Goal: Information Seeking & Learning: Find specific fact

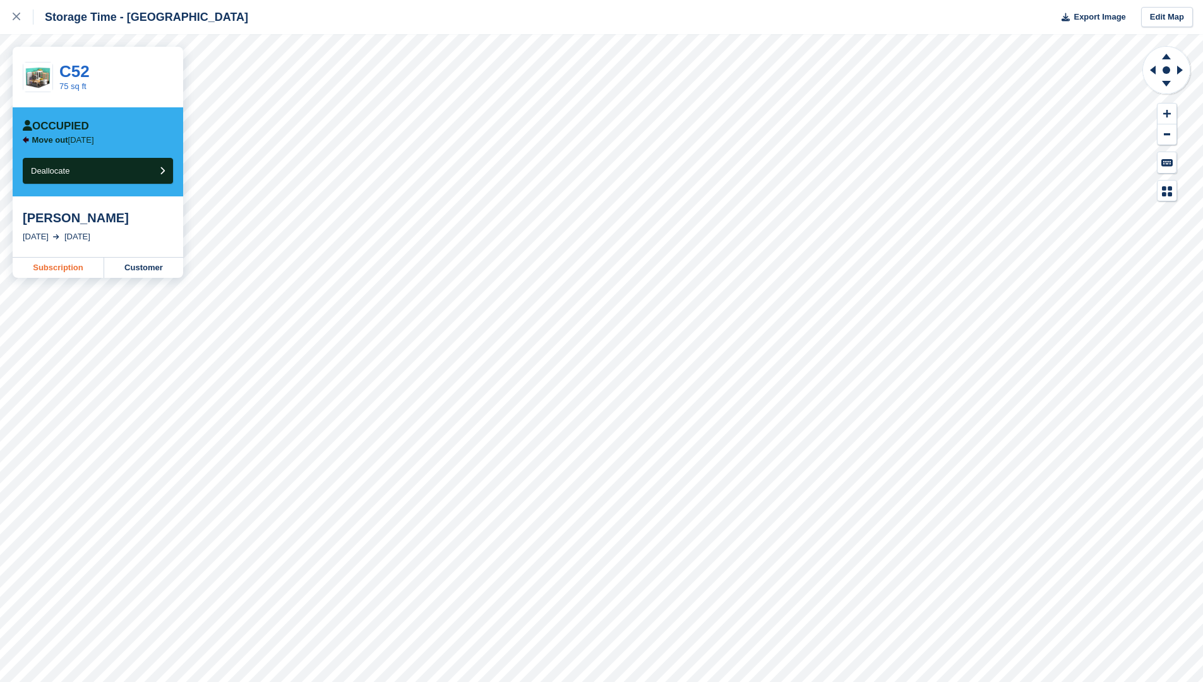
click at [36, 272] on link "Subscription" at bounding box center [59, 268] width 92 height 20
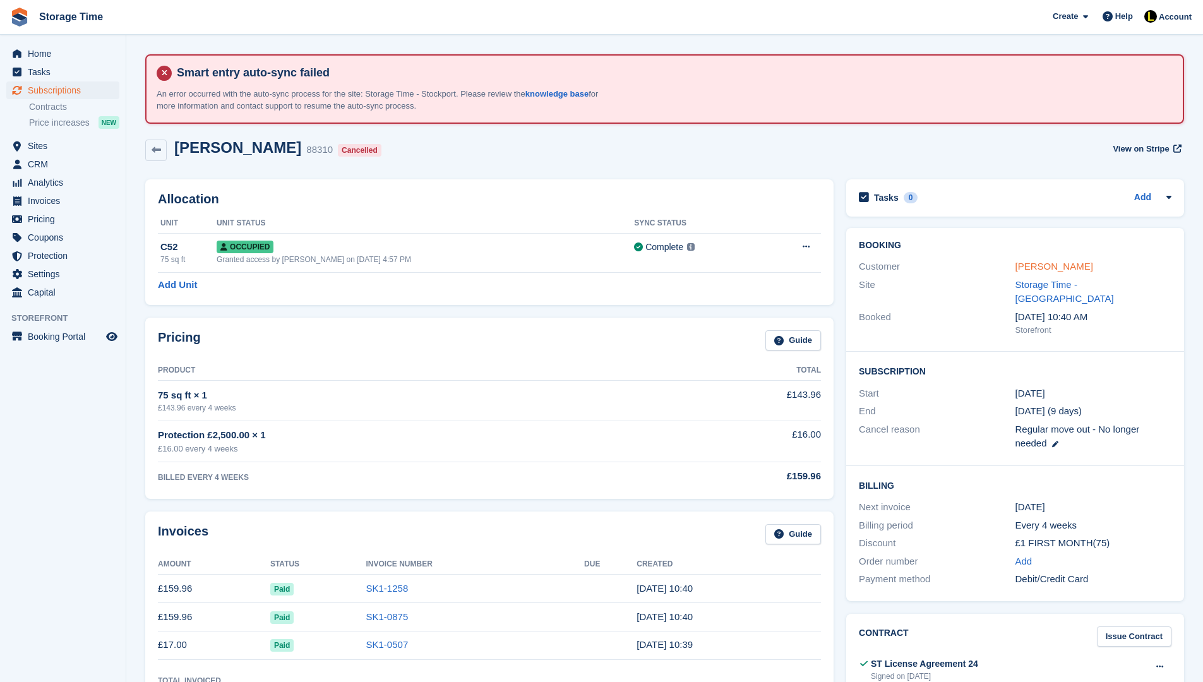
click at [1024, 263] on link "[PERSON_NAME]" at bounding box center [1055, 266] width 78 height 11
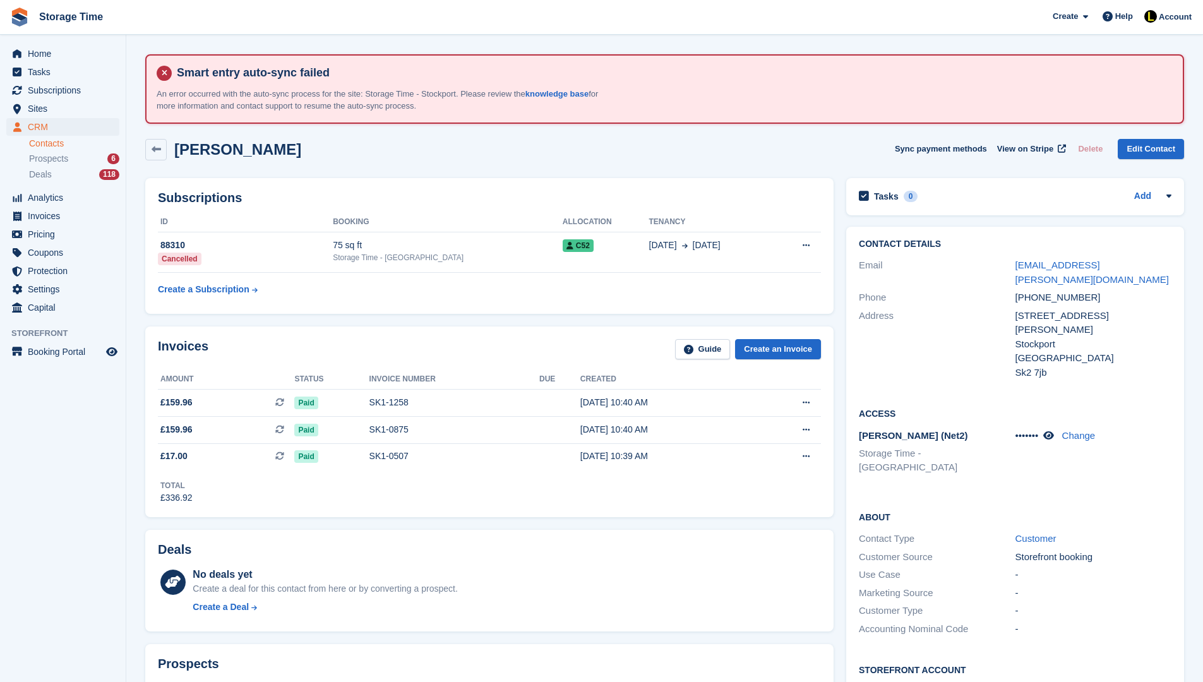
click at [1051, 429] on div "••••••• Change" at bounding box center [1094, 436] width 156 height 15
click at [1054, 431] on icon at bounding box center [1048, 435] width 11 height 9
click at [1035, 437] on div "Access Paxton (Net2) Storage Time - Stockport 9731 Change" at bounding box center [1015, 445] width 338 height 103
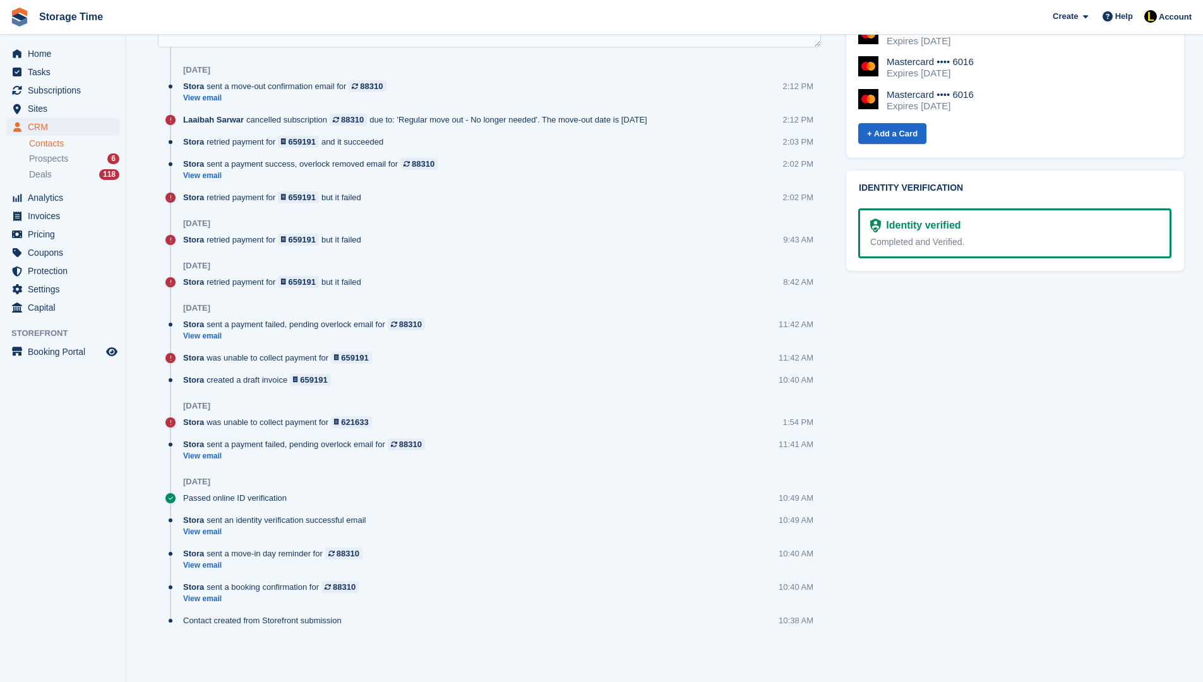
scroll to position [792, 0]
click at [82, 160] on div "Prospects 6" at bounding box center [74, 159] width 90 height 12
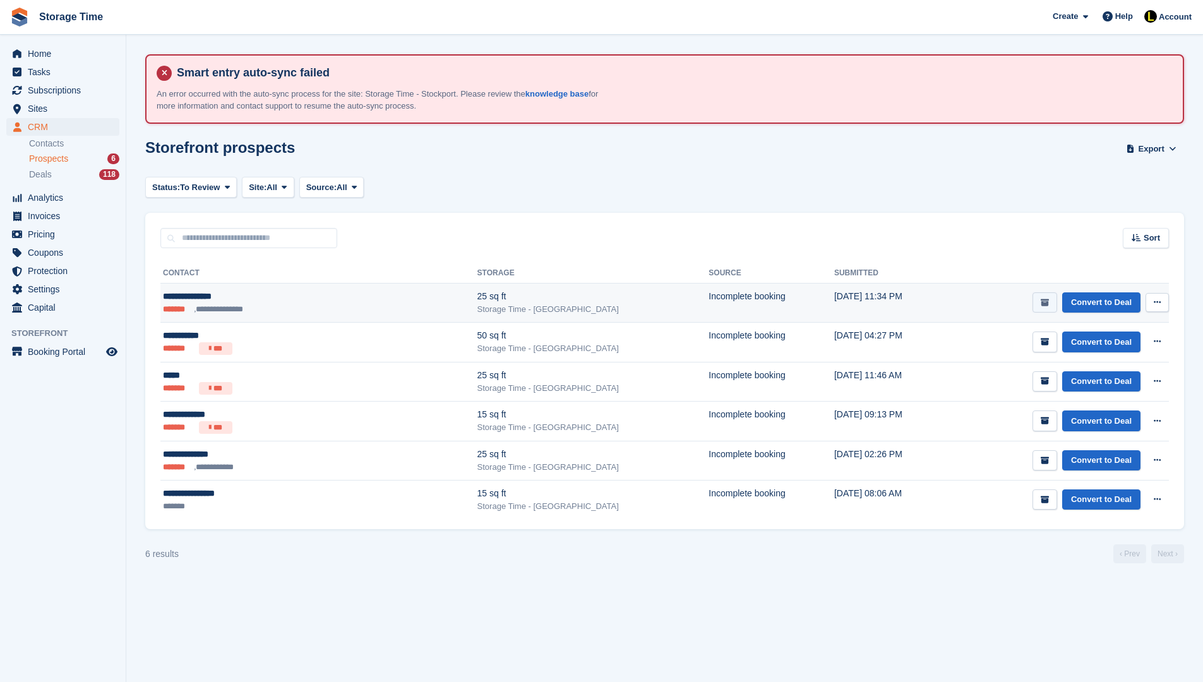
click at [1043, 308] on button "submit" at bounding box center [1045, 302] width 25 height 21
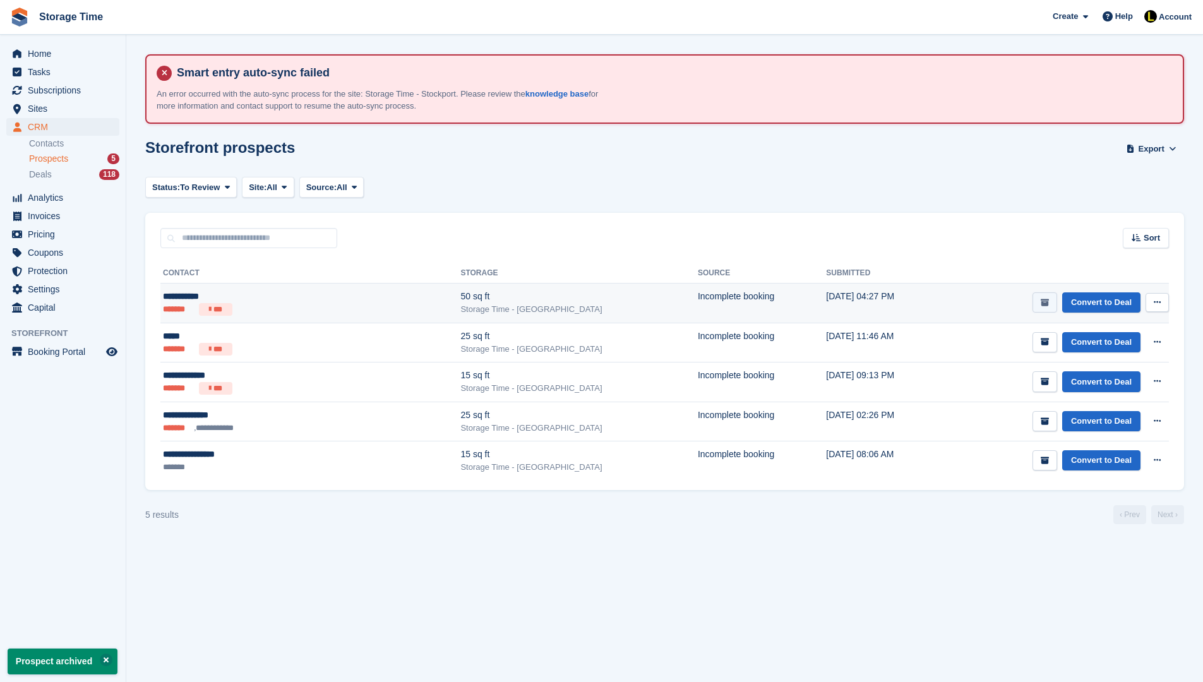
click at [1042, 306] on icon "submit" at bounding box center [1045, 303] width 8 height 8
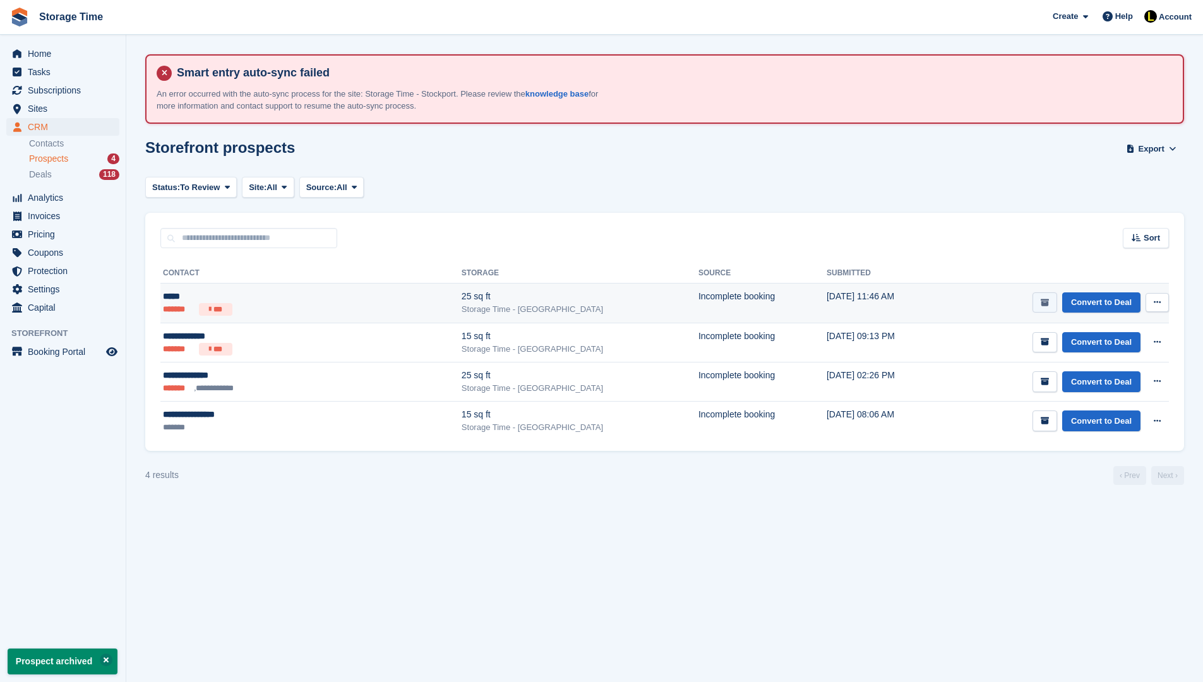
click at [1042, 306] on icon "submit" at bounding box center [1045, 303] width 8 height 8
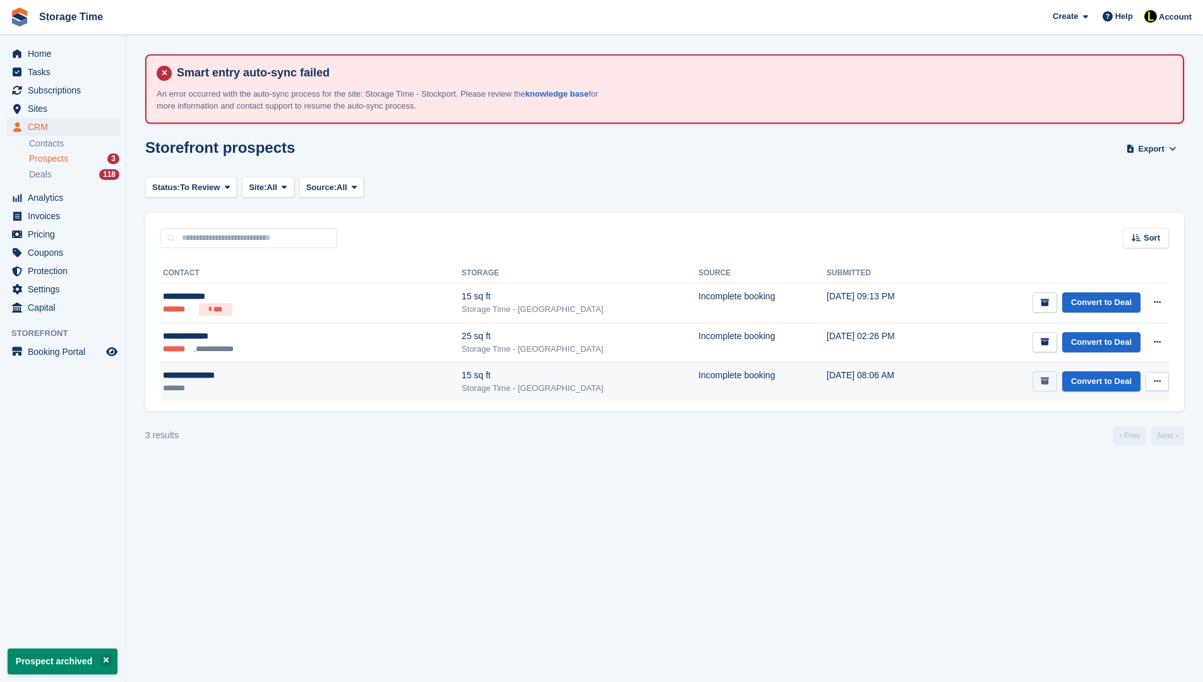
click at [1044, 377] on icon "submit" at bounding box center [1045, 381] width 8 height 8
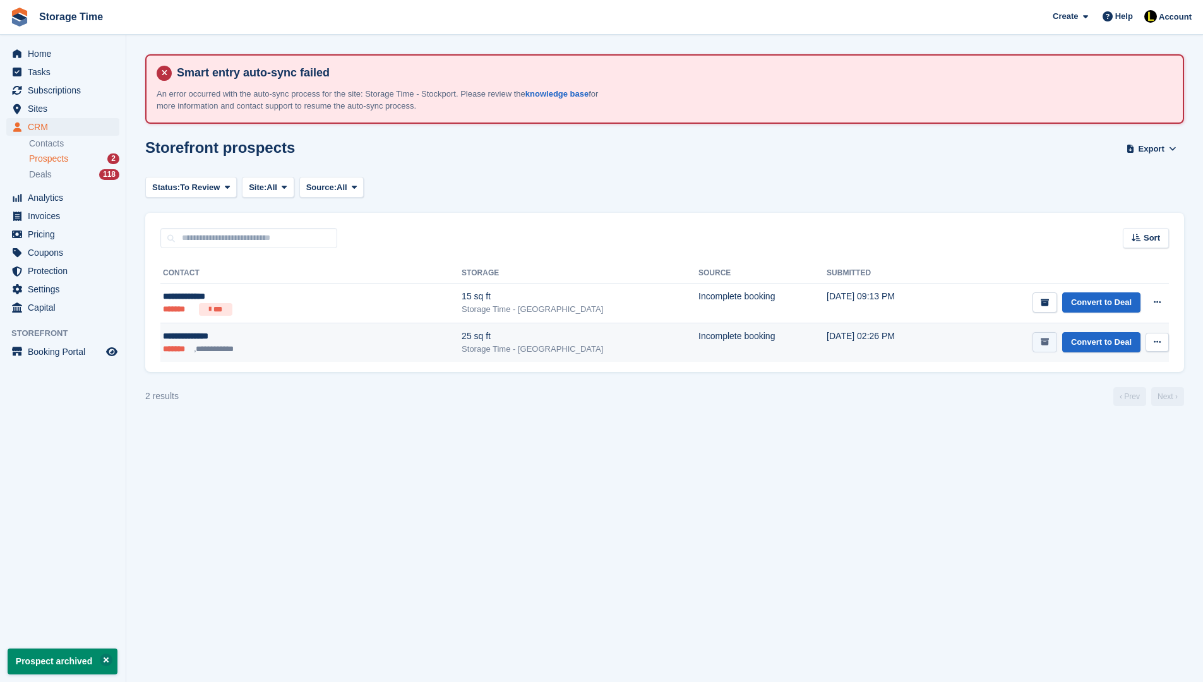
click at [1038, 344] on button "submit" at bounding box center [1045, 342] width 25 height 21
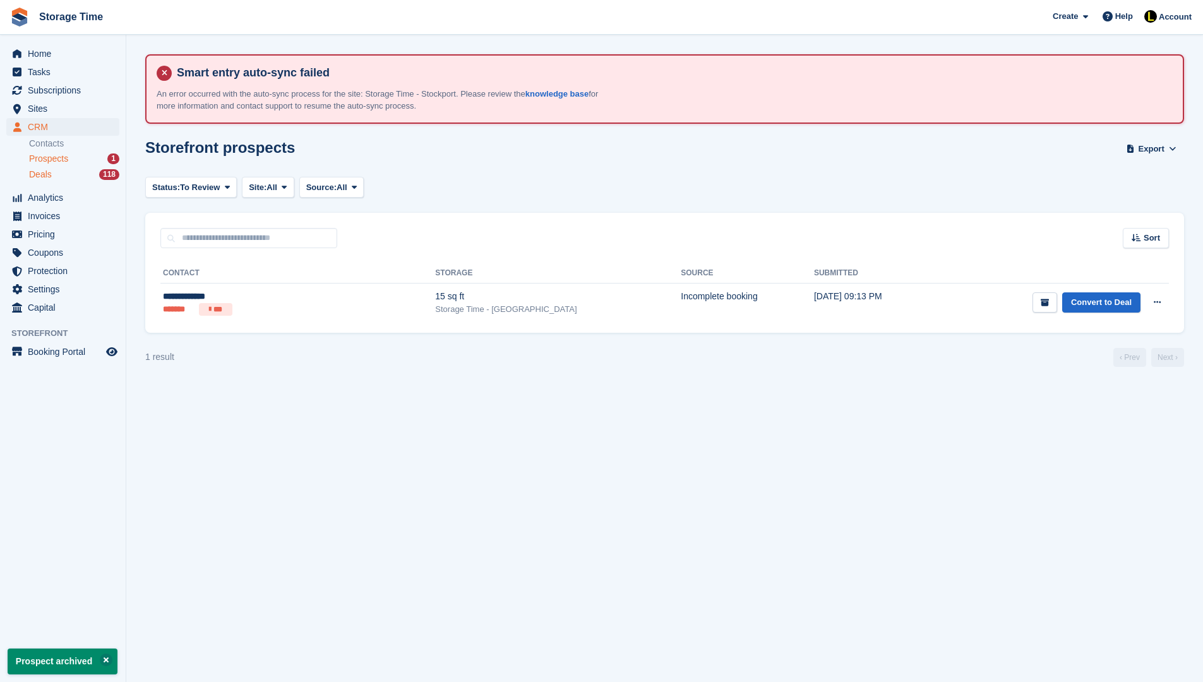
click at [58, 174] on div "Deals 118" at bounding box center [74, 175] width 90 height 12
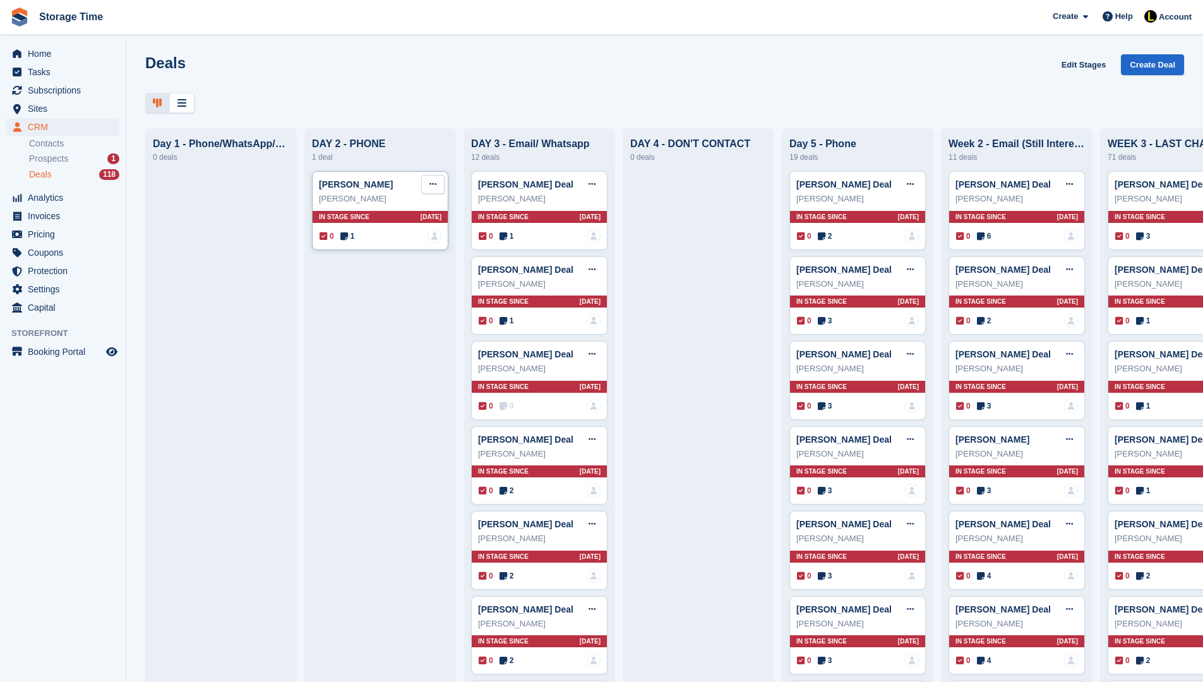
click at [438, 188] on button at bounding box center [432, 184] width 23 height 19
click at [372, 274] on p "Delete deal" at bounding box center [384, 280] width 110 height 16
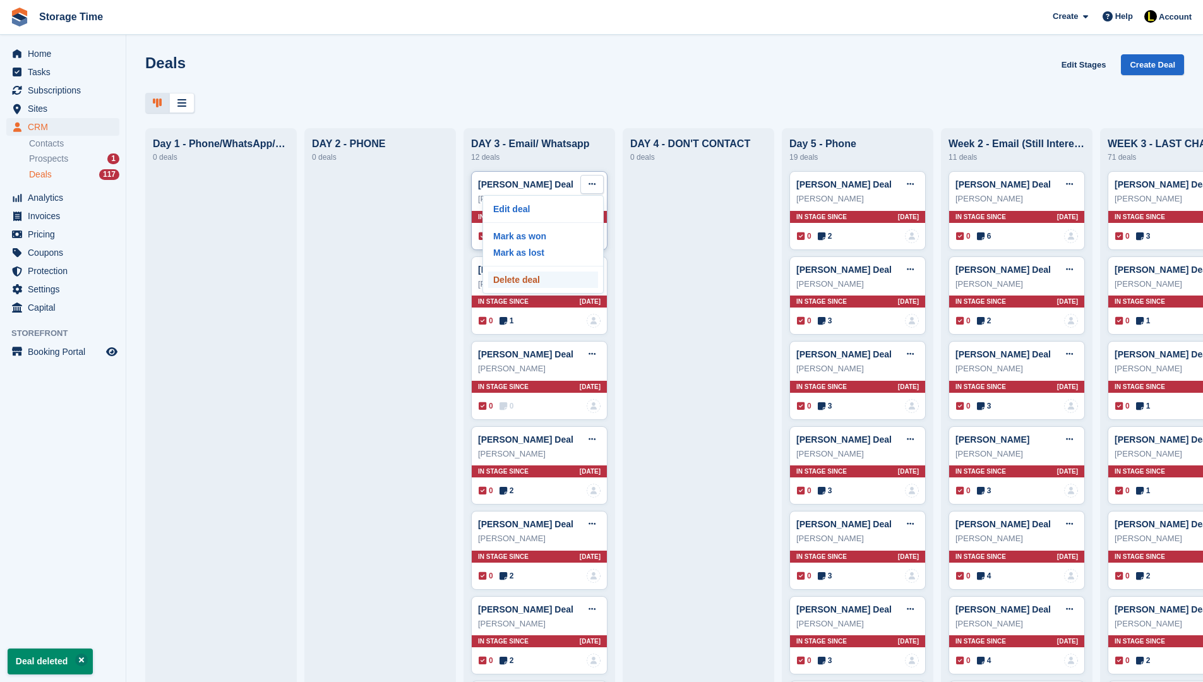
click at [560, 280] on p "Delete deal" at bounding box center [543, 280] width 110 height 16
click at [566, 280] on p "Delete deal" at bounding box center [543, 280] width 110 height 16
click at [580, 273] on p "Delete deal" at bounding box center [543, 280] width 110 height 16
click at [567, 283] on p "Delete deal" at bounding box center [543, 280] width 110 height 16
click at [568, 276] on p "Delete deal" at bounding box center [543, 280] width 110 height 16
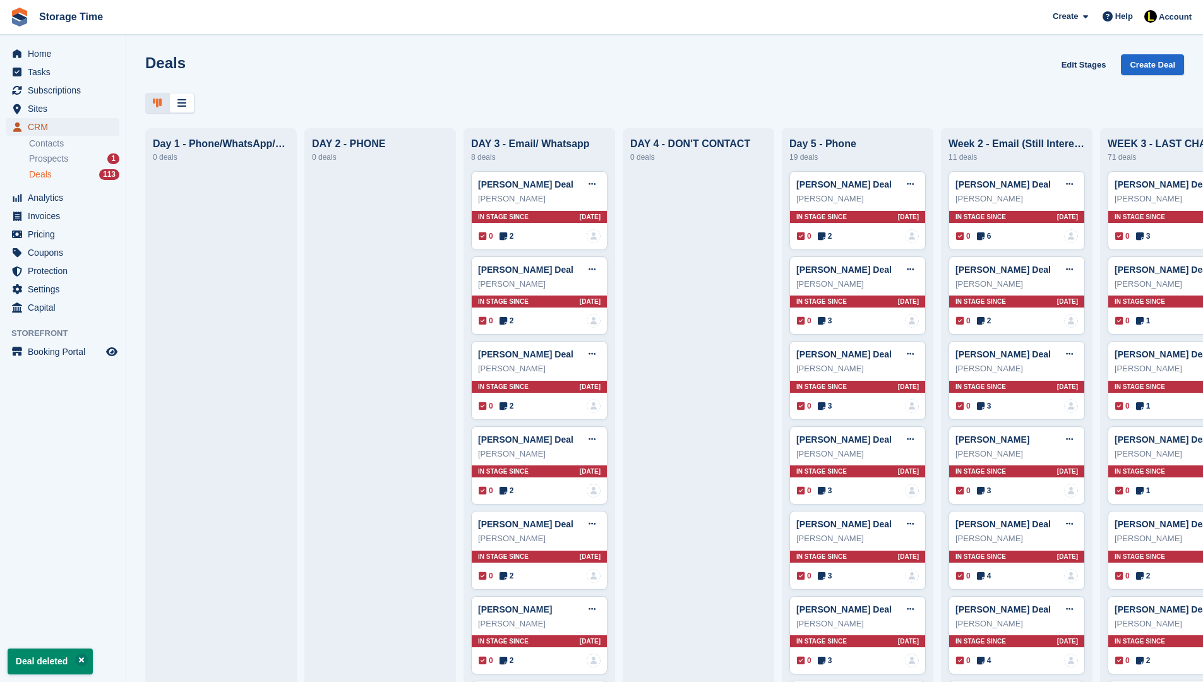
click at [57, 123] on span "CRM" at bounding box center [66, 127] width 76 height 18
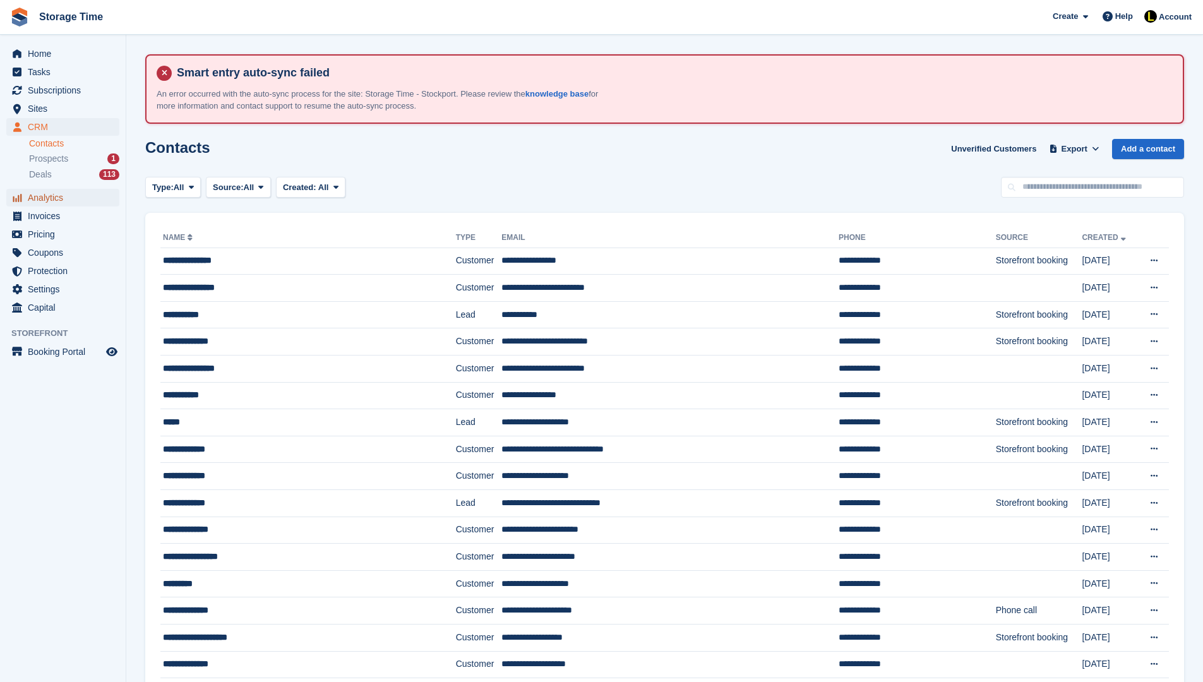
click at [52, 201] on span "Analytics" at bounding box center [66, 198] width 76 height 18
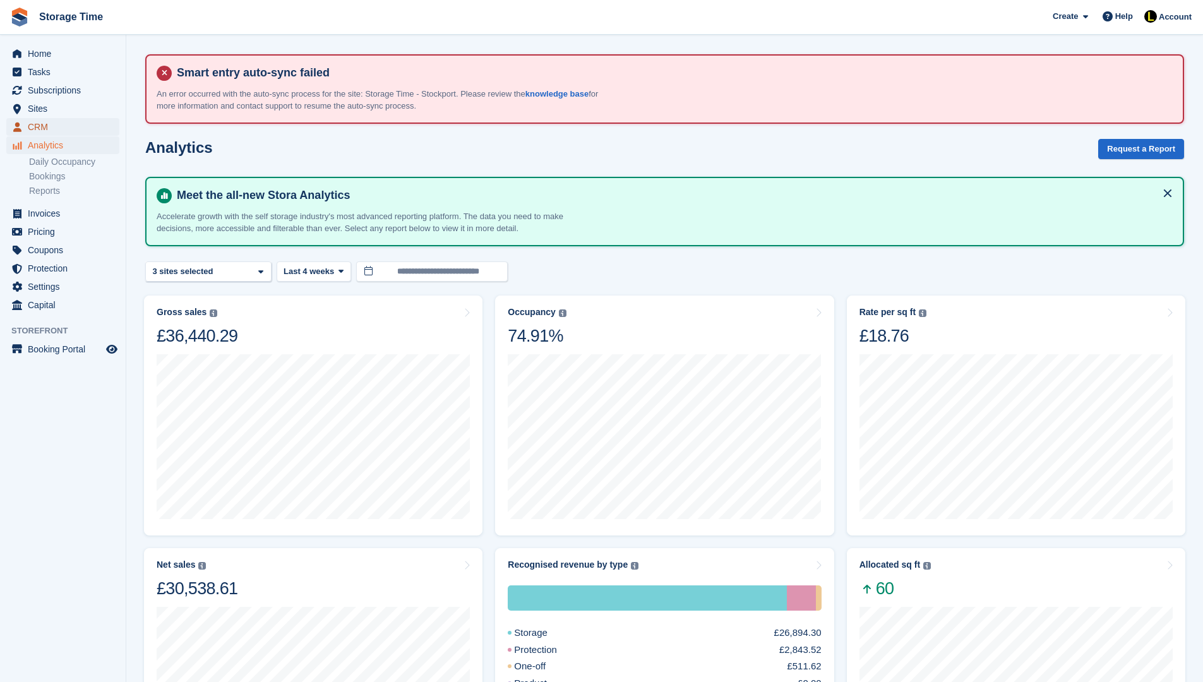
click at [51, 124] on span "CRM" at bounding box center [66, 127] width 76 height 18
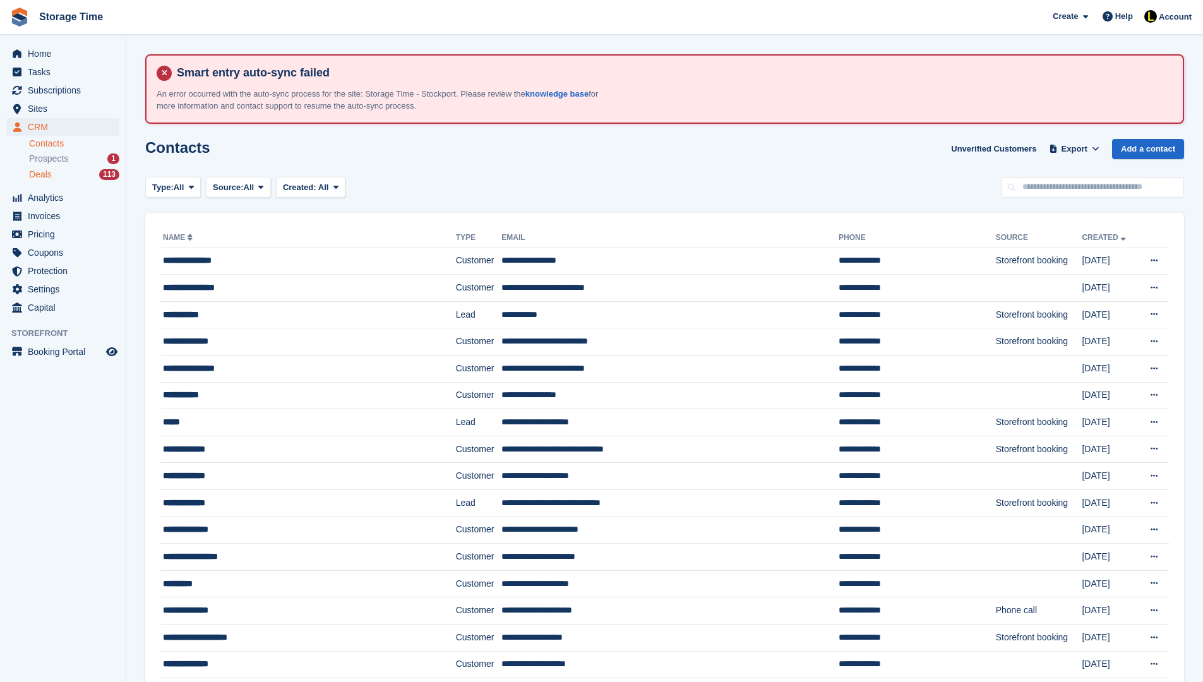
click at [54, 179] on div "Deals 113" at bounding box center [74, 175] width 90 height 12
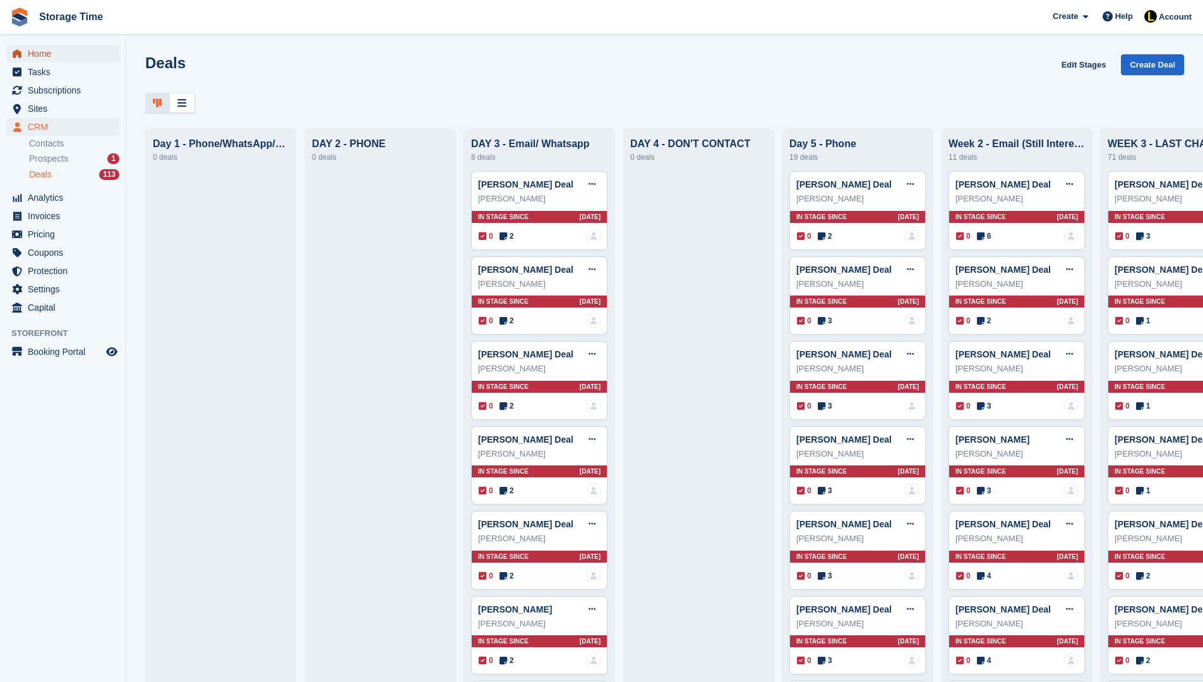
click at [48, 59] on span "Home" at bounding box center [66, 54] width 76 height 18
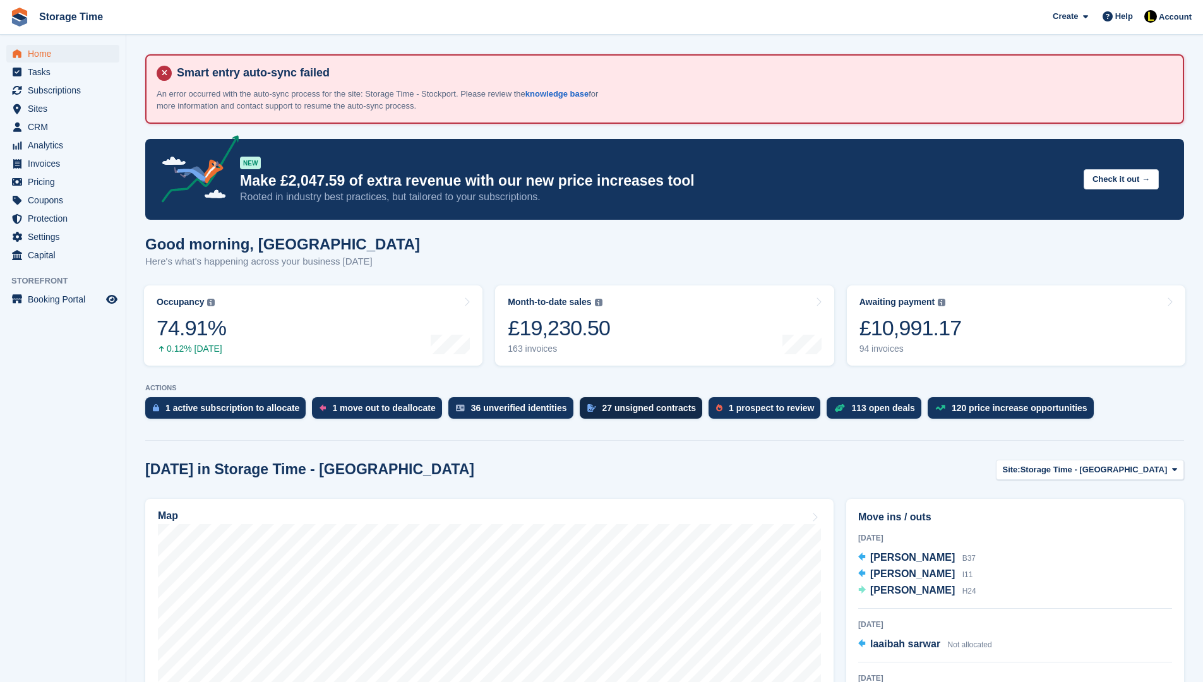
click at [620, 399] on div "27 unsigned contracts" at bounding box center [641, 407] width 123 height 21
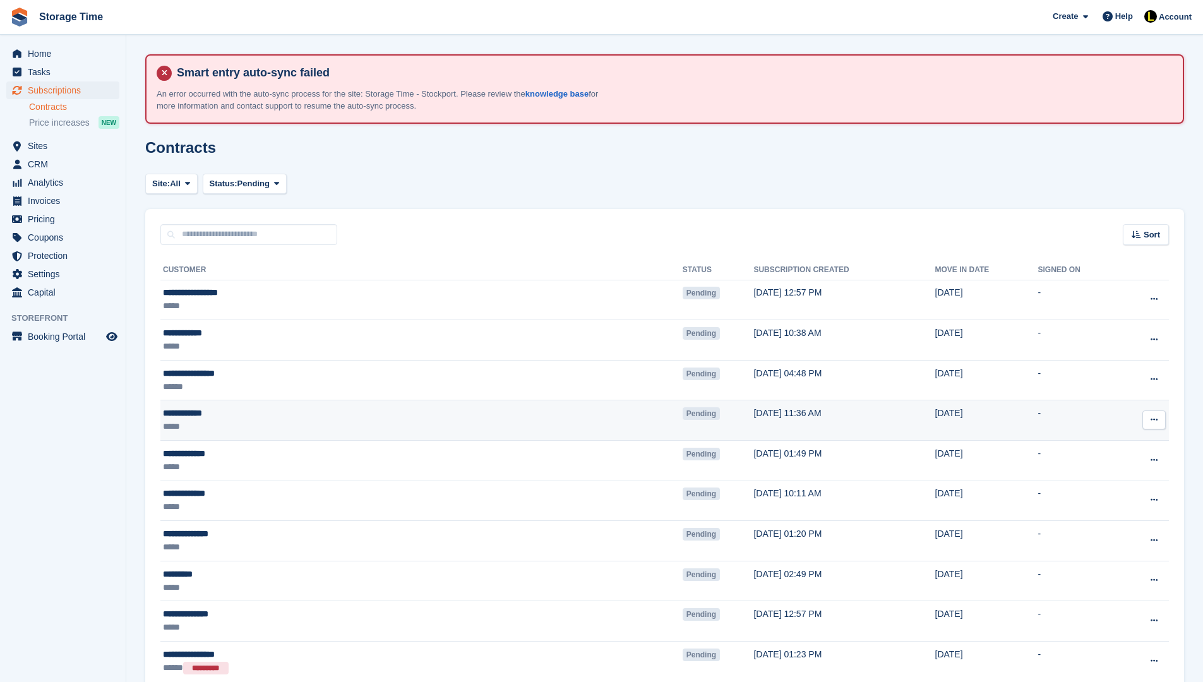
click at [1151, 409] on td "View contact View subscription Void contract" at bounding box center [1144, 420] width 51 height 40
click at [1151, 418] on icon at bounding box center [1154, 420] width 7 height 8
click at [1116, 472] on p "Void contract" at bounding box center [1105, 477] width 110 height 16
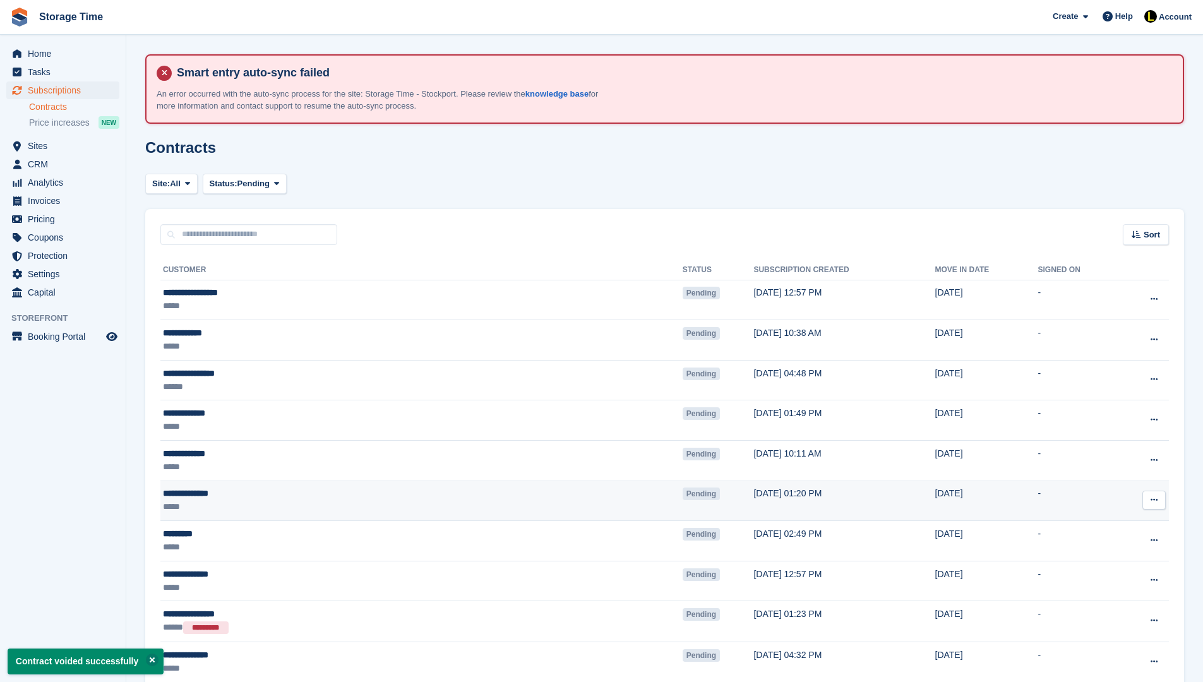
click at [1156, 503] on icon at bounding box center [1154, 500] width 7 height 8
click at [1105, 557] on p "Void contract" at bounding box center [1105, 557] width 110 height 16
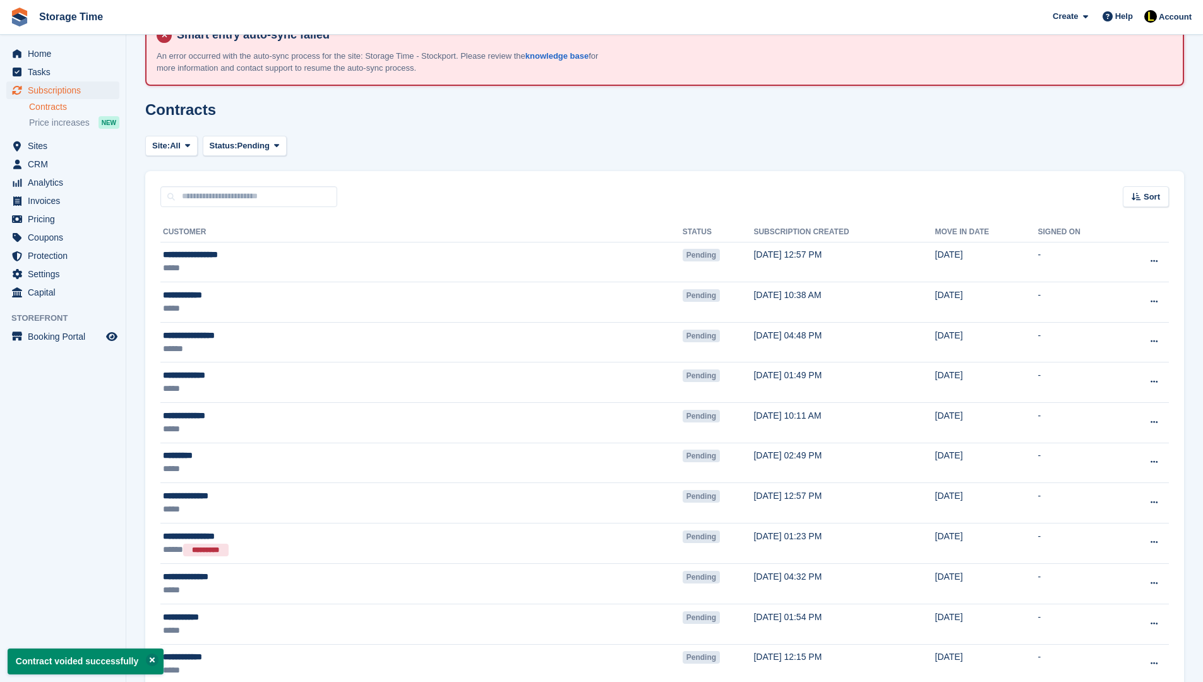
scroll to position [51, 0]
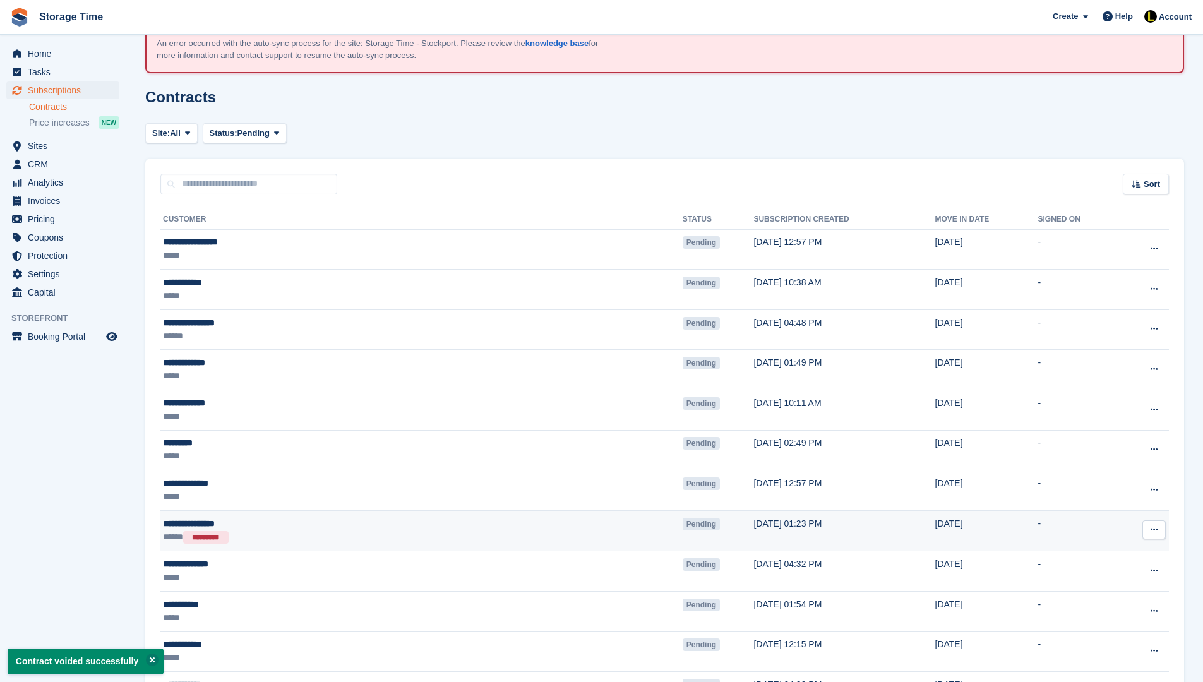
click at [1154, 529] on icon at bounding box center [1154, 529] width 7 height 8
click at [1090, 588] on p "Void contract" at bounding box center [1105, 587] width 110 height 16
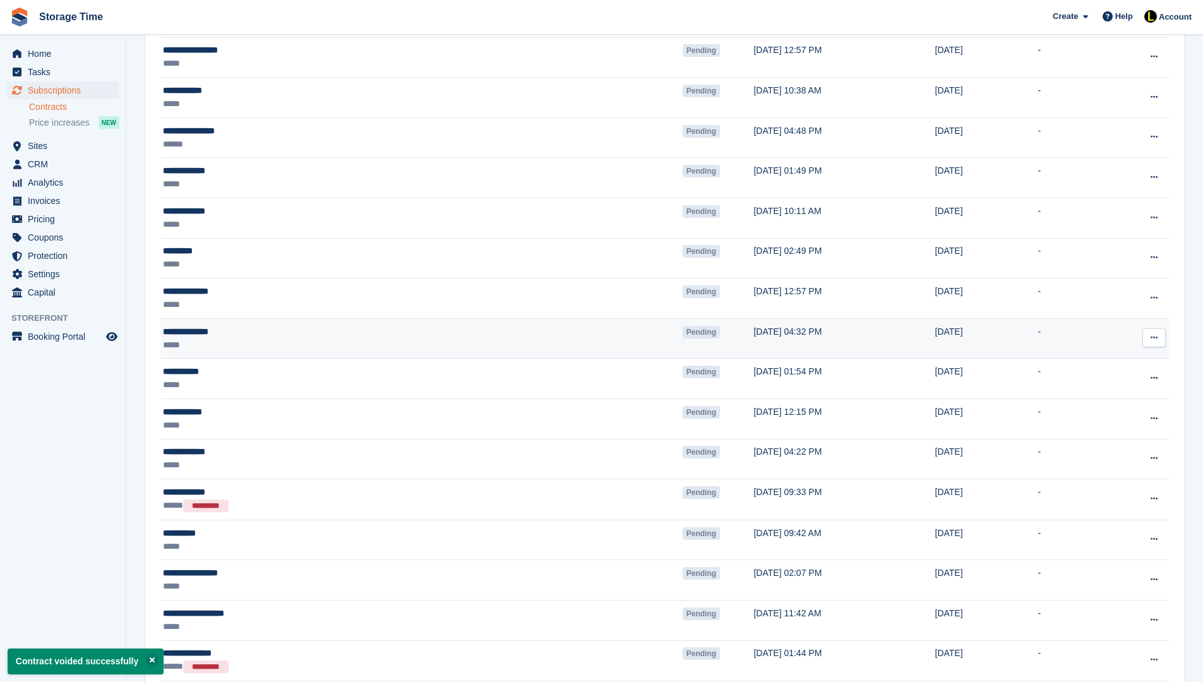
scroll to position [253, 0]
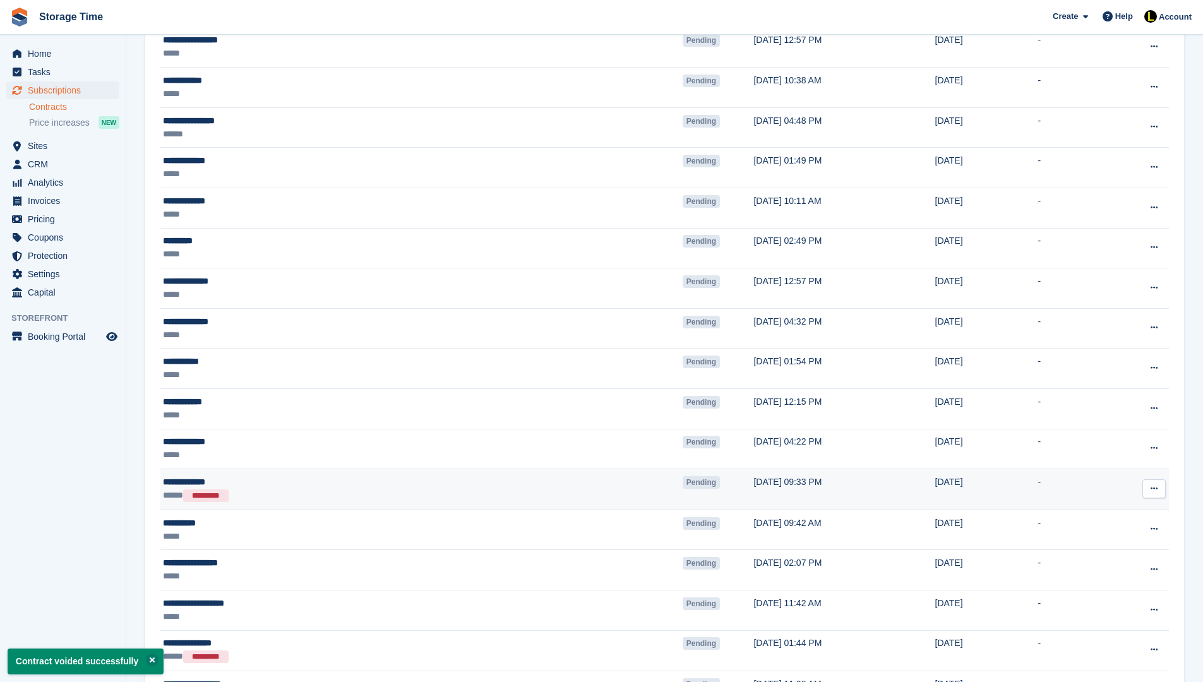
click at [1155, 487] on icon at bounding box center [1154, 488] width 7 height 8
click at [1119, 543] on p "Void contract" at bounding box center [1105, 546] width 110 height 16
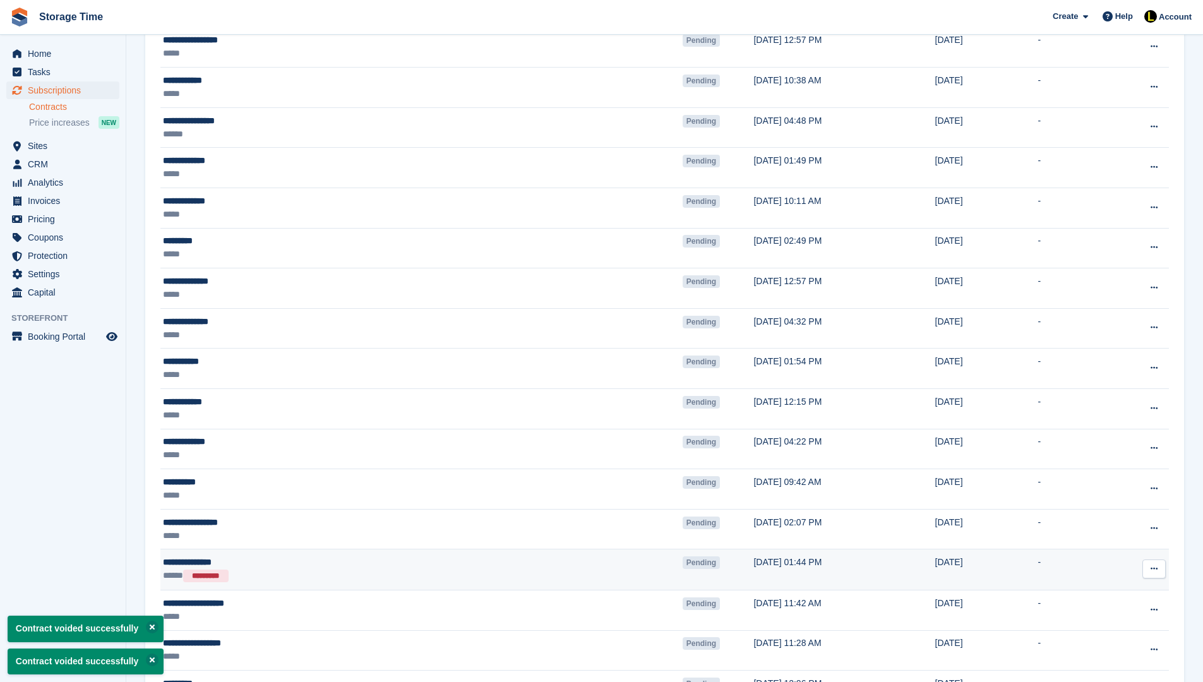
click at [1150, 565] on button at bounding box center [1154, 569] width 23 height 19
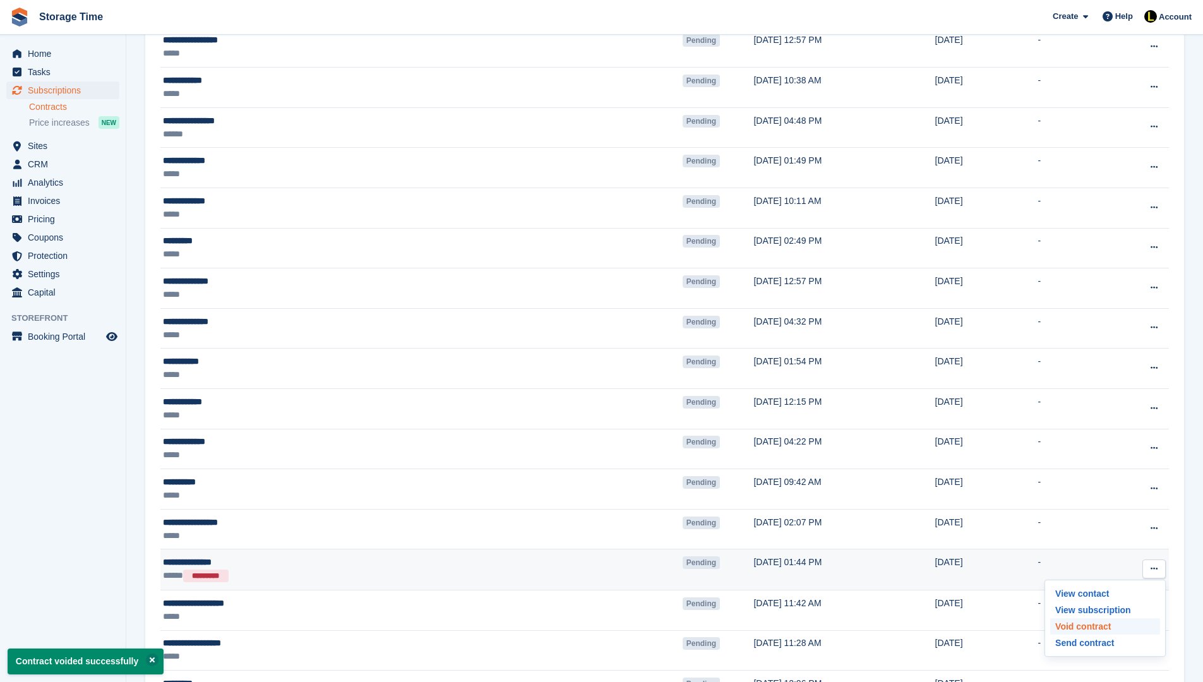
click at [1107, 627] on p "Void contract" at bounding box center [1105, 626] width 110 height 16
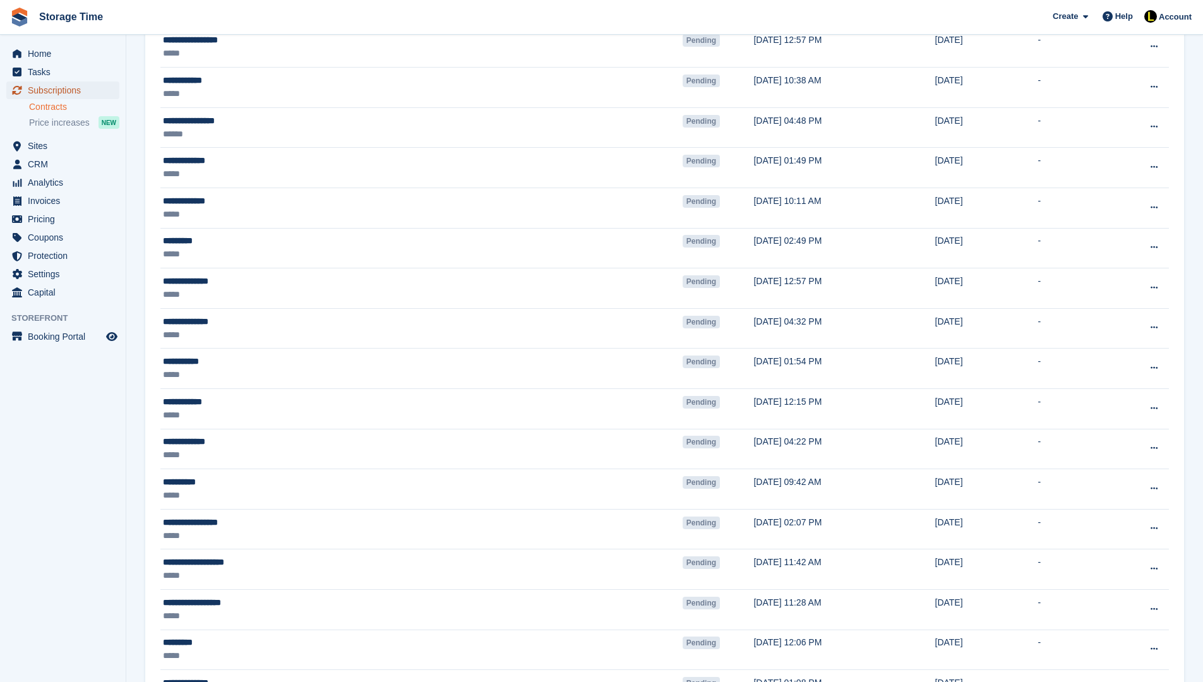
click at [81, 88] on span "Subscriptions" at bounding box center [66, 90] width 76 height 18
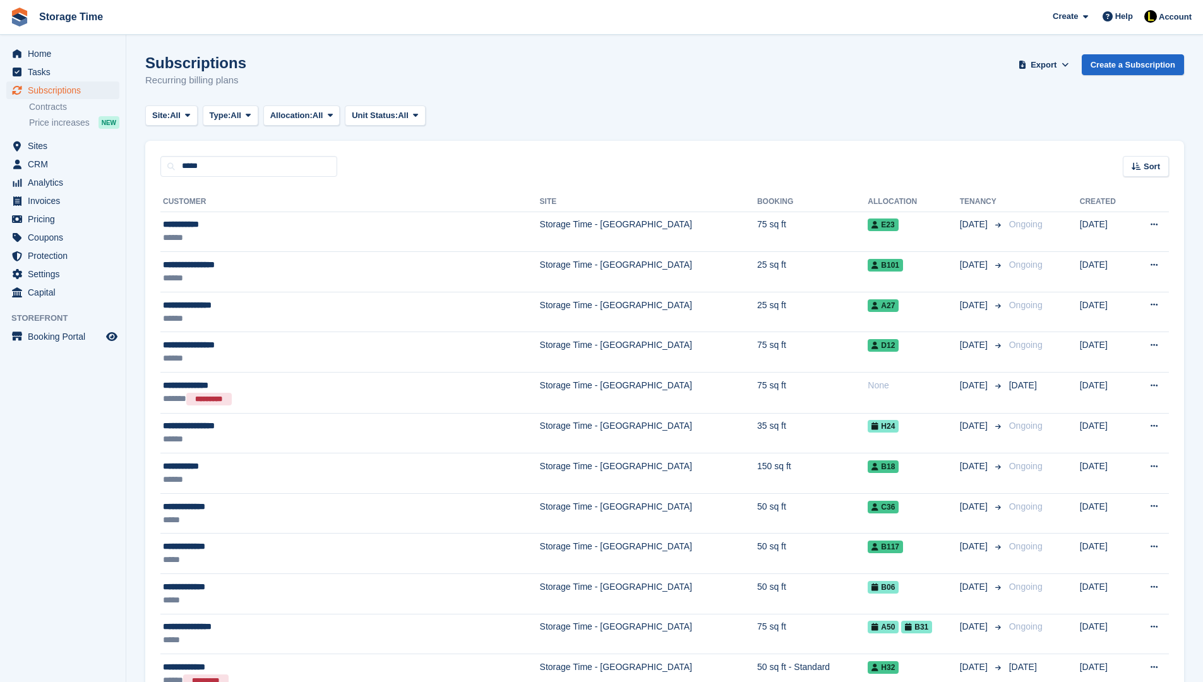
type input "*****"
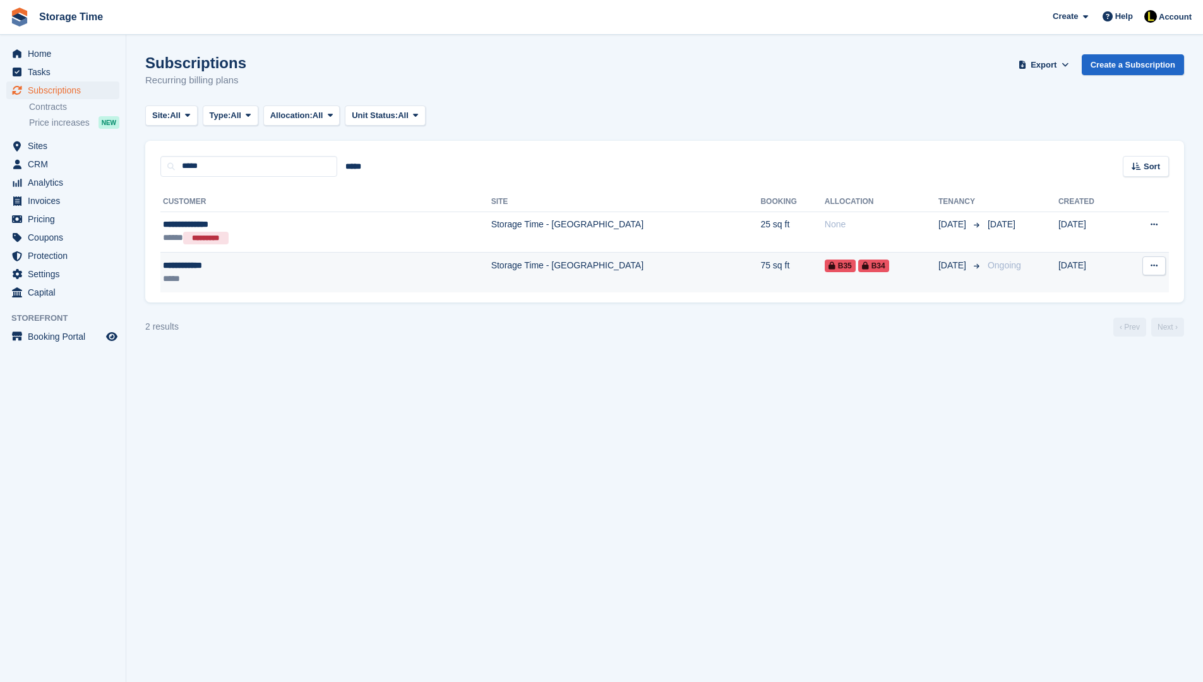
click at [237, 272] on div "*****" at bounding box center [255, 278] width 184 height 13
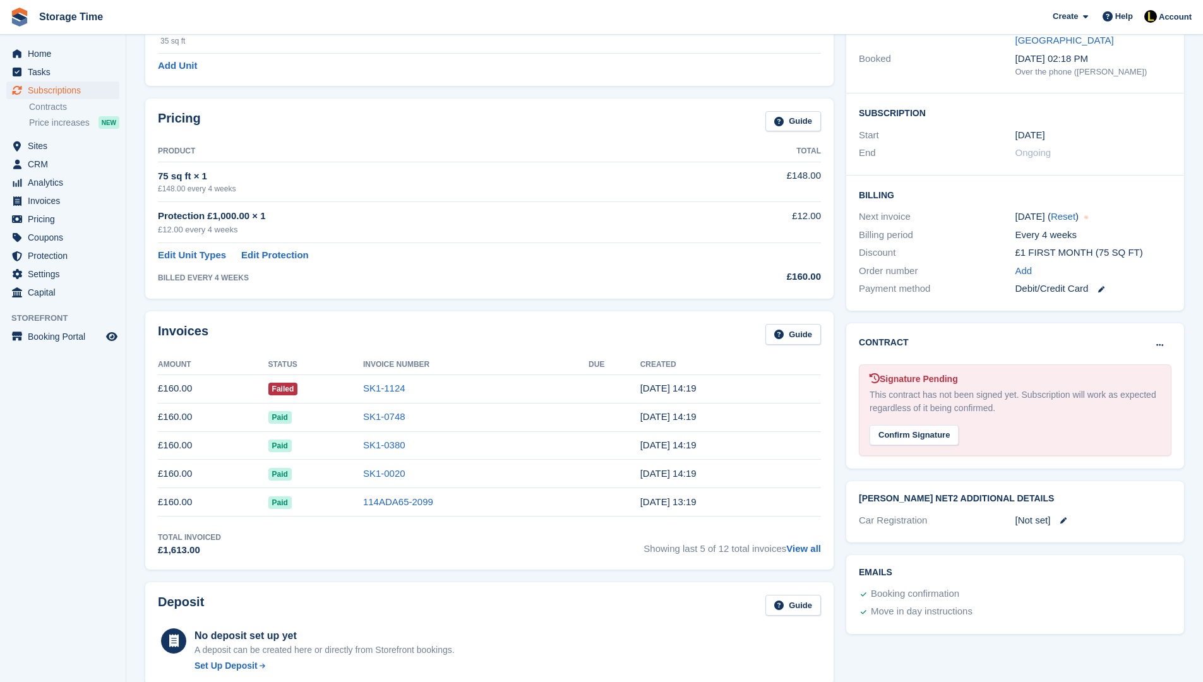
scroll to position [278, 0]
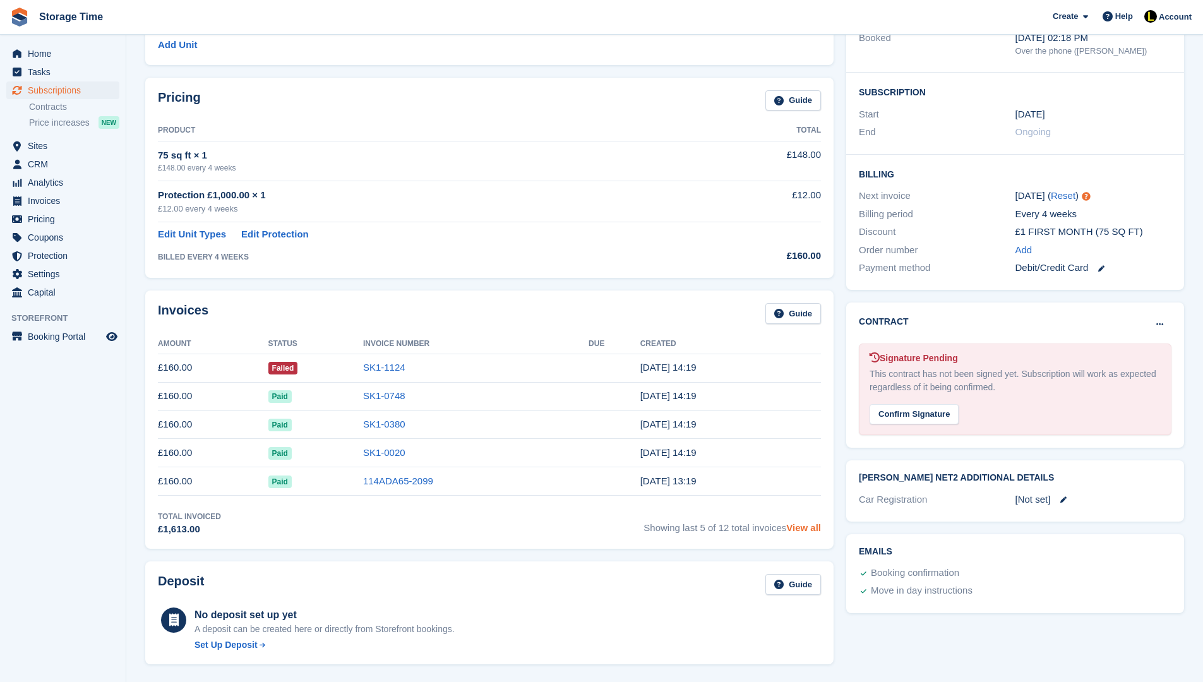
click at [786, 525] on link "View all" at bounding box center [803, 527] width 35 height 11
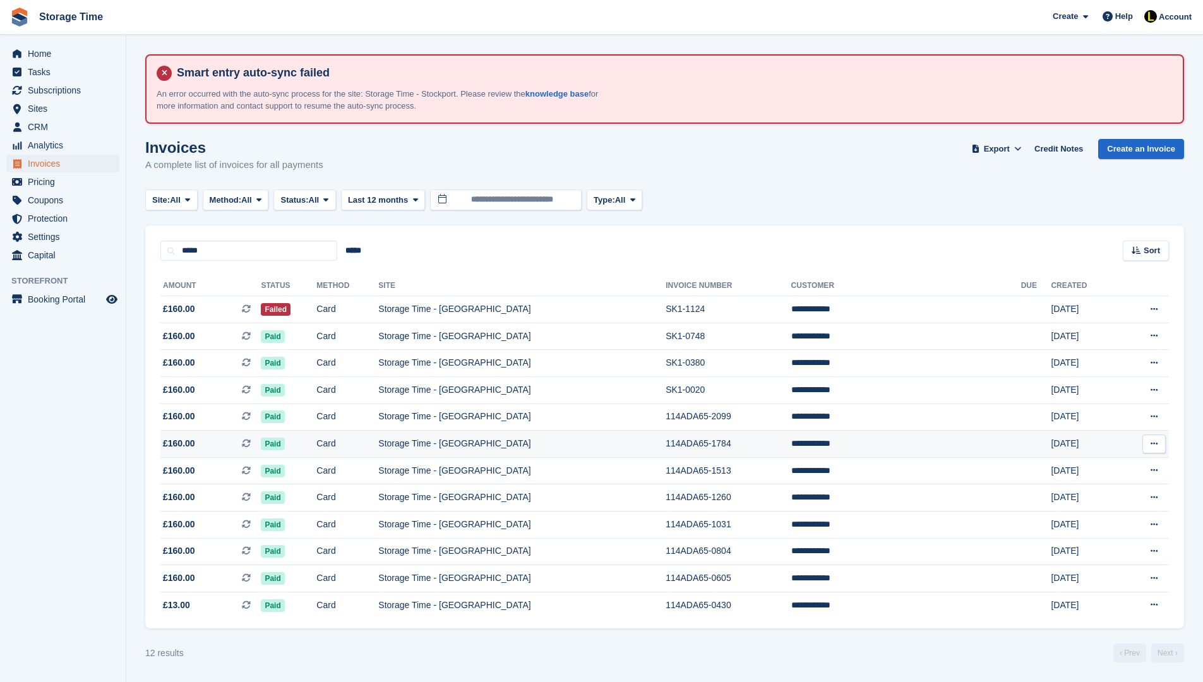
scroll to position [7, 0]
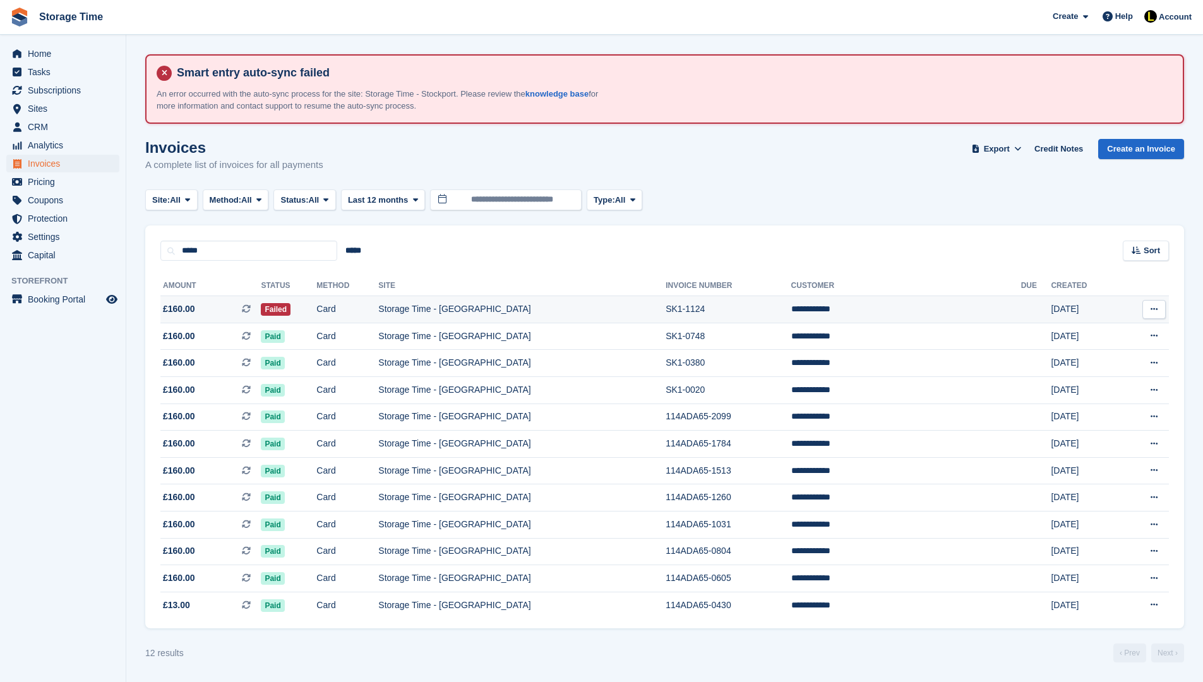
click at [378, 296] on td "Card" at bounding box center [347, 309] width 62 height 27
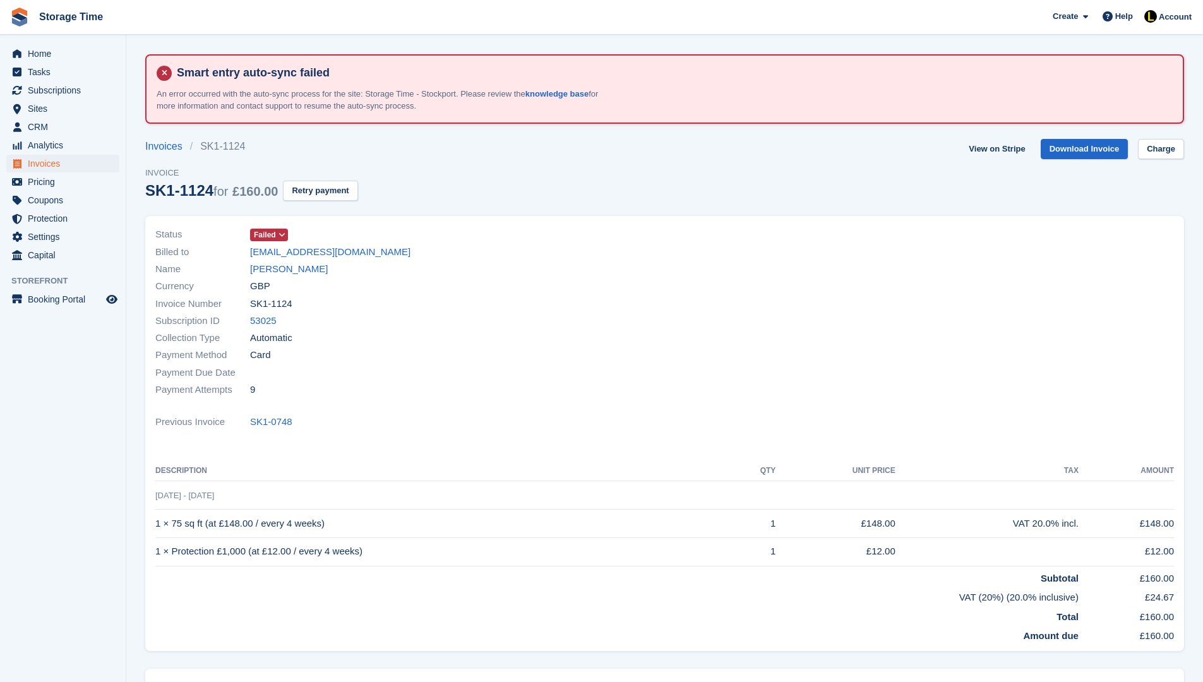
click at [279, 277] on div "Name [PERSON_NAME]" at bounding box center [406, 269] width 502 height 17
click at [279, 270] on link "[PERSON_NAME]" at bounding box center [289, 269] width 78 height 15
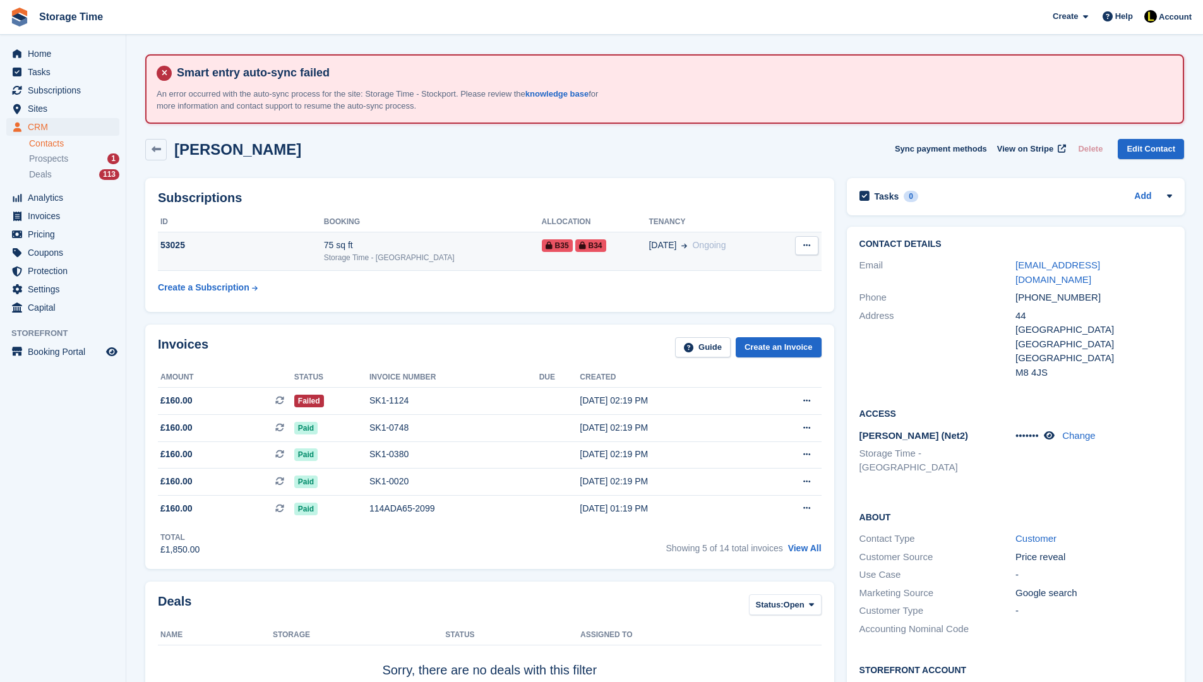
click at [612, 254] on td "B35 B34" at bounding box center [595, 251] width 107 height 39
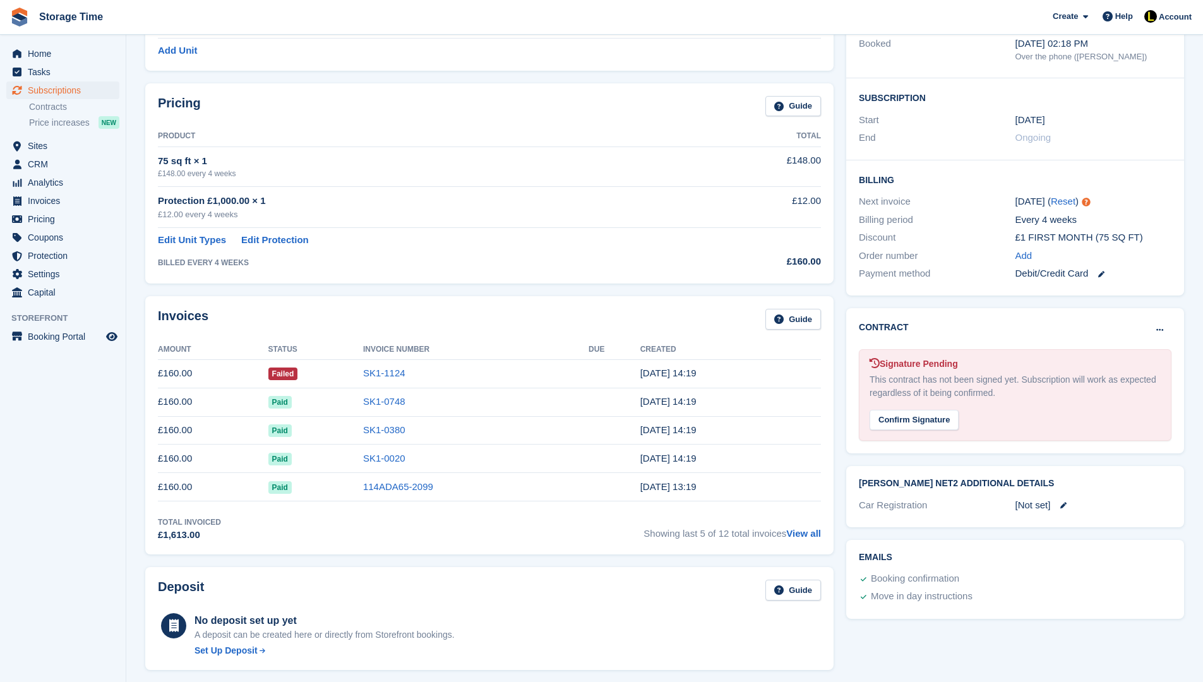
scroll to position [278, 0]
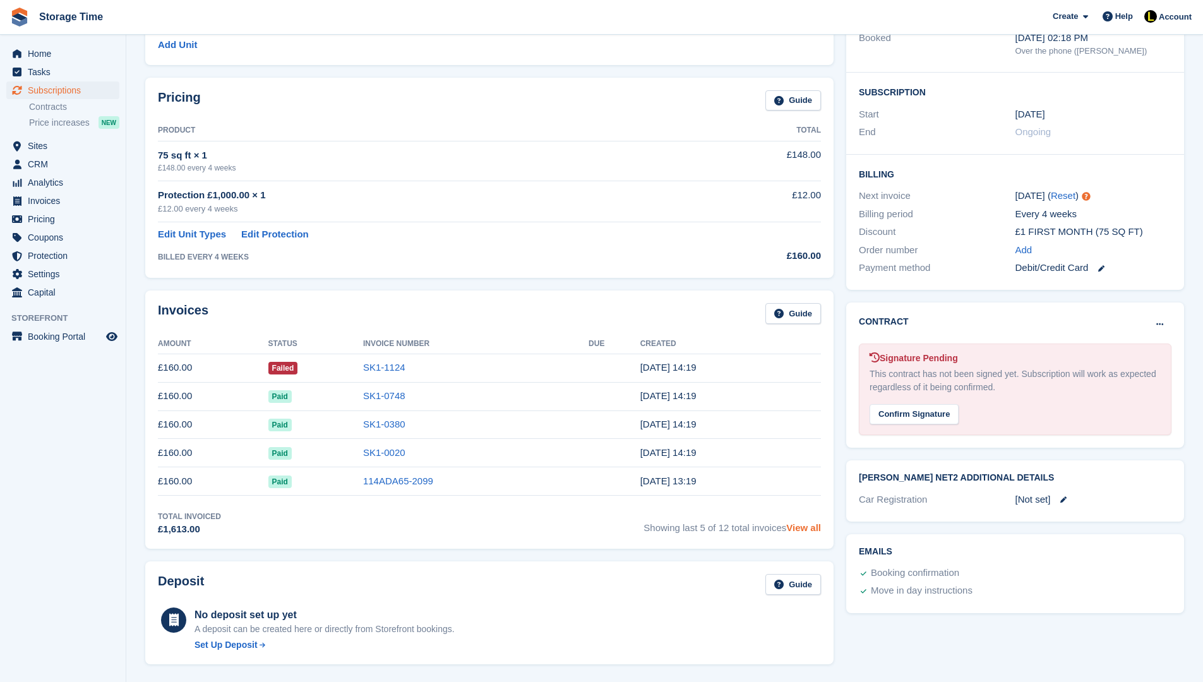
click at [790, 524] on link "View all" at bounding box center [803, 527] width 35 height 11
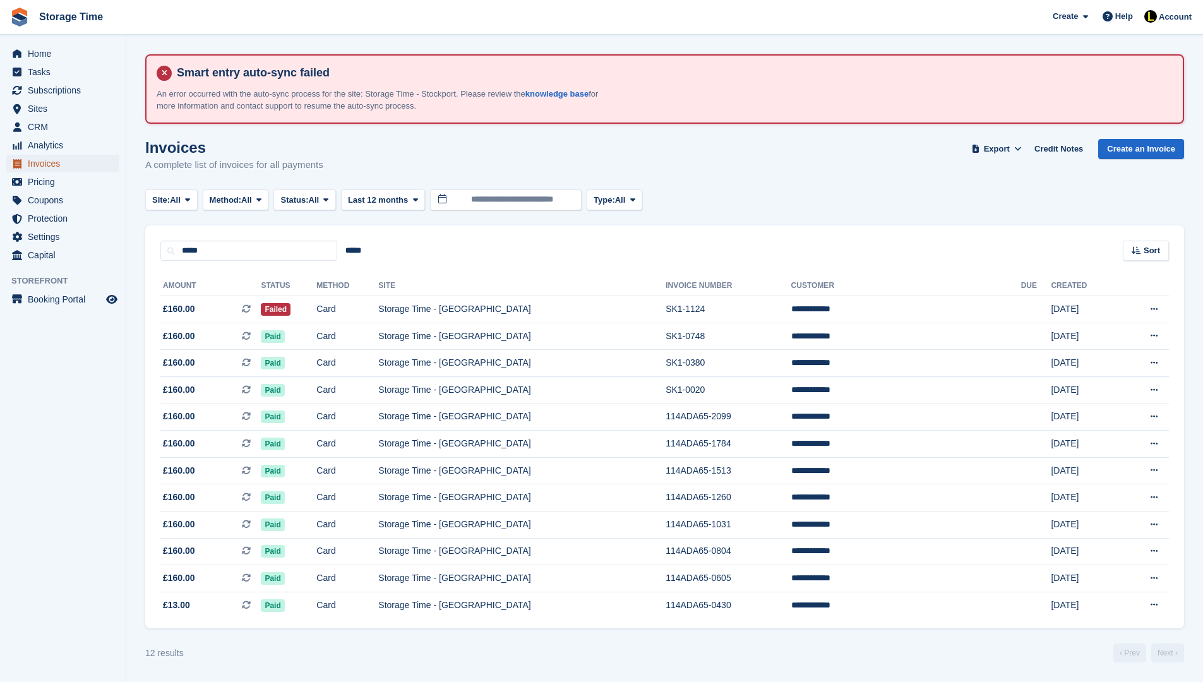
click at [45, 160] on span "Invoices" at bounding box center [66, 164] width 76 height 18
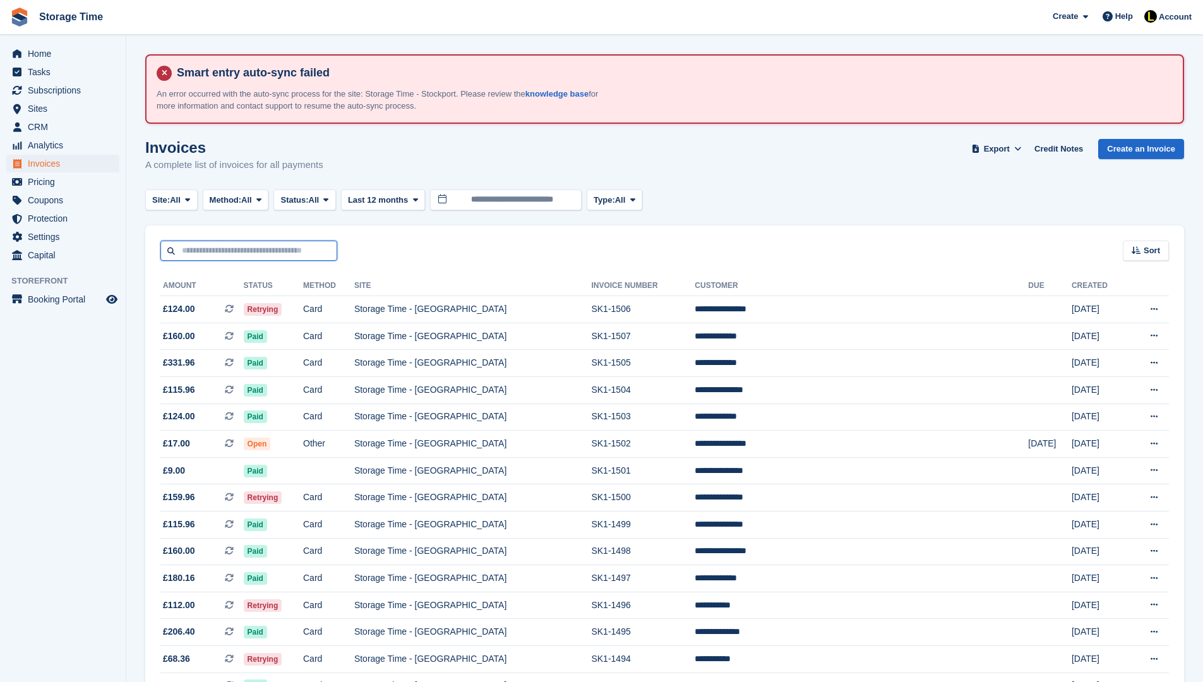
click at [220, 253] on input "text" at bounding box center [248, 251] width 177 height 21
type input "***"
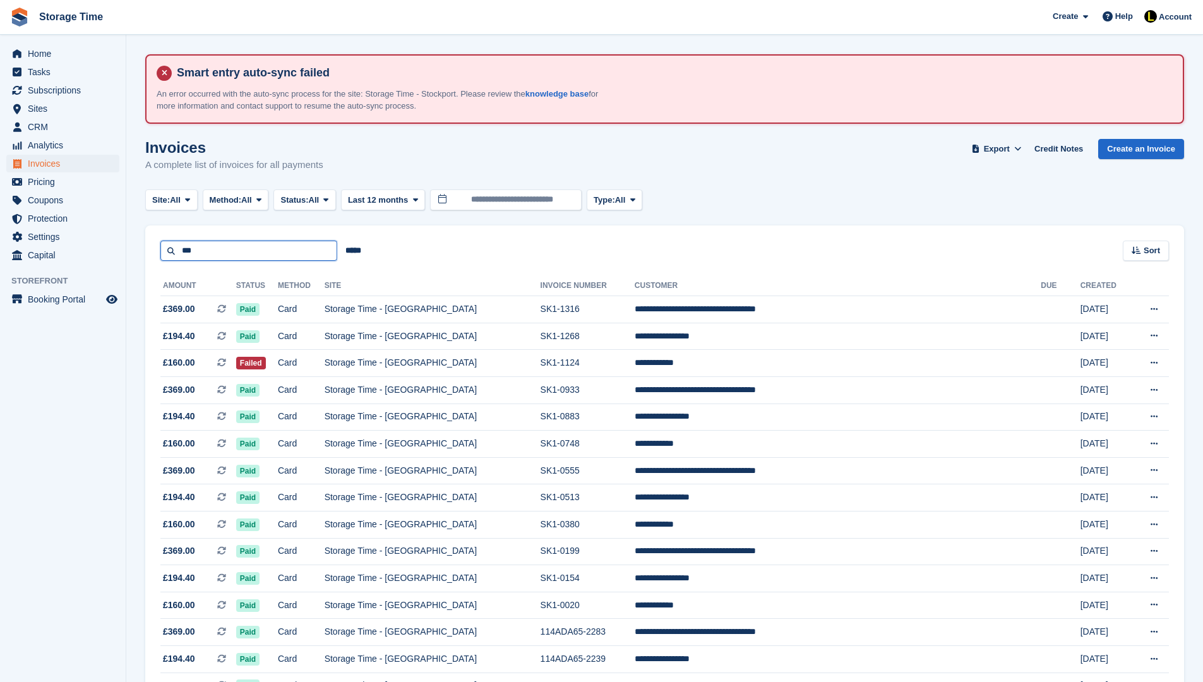
click at [217, 255] on input "***" at bounding box center [248, 251] width 177 height 21
type input "******"
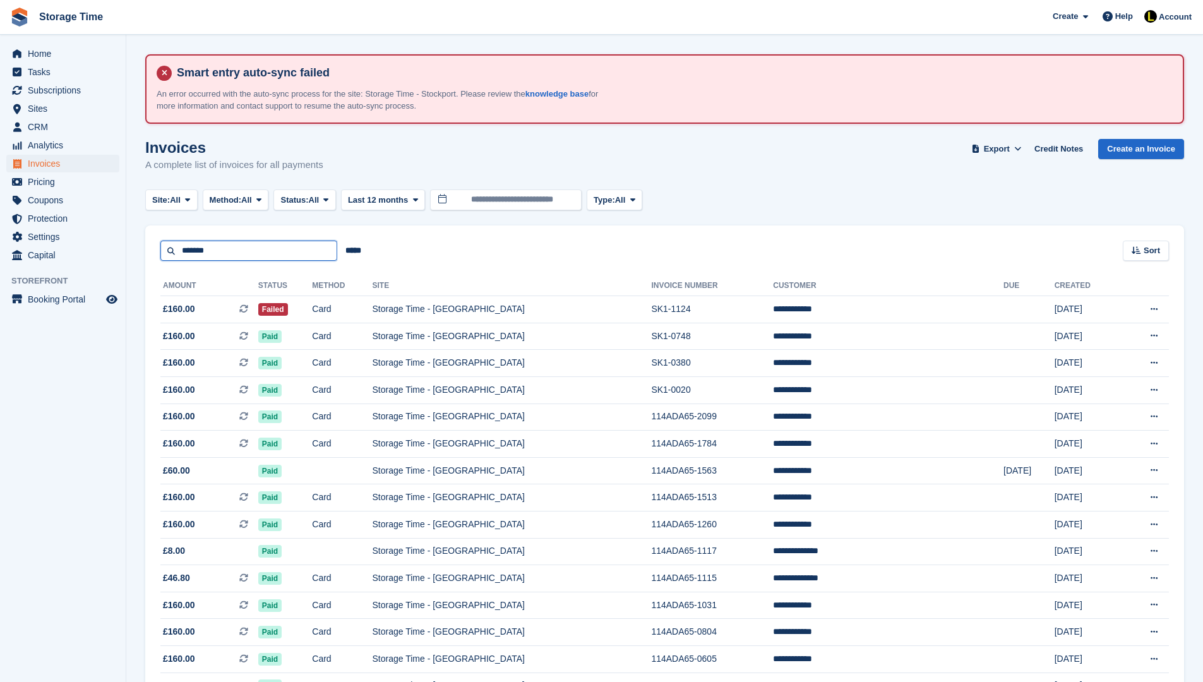
click at [280, 256] on input "******" at bounding box center [248, 251] width 177 height 21
type input "**********"
